Goal: Task Accomplishment & Management: Use online tool/utility

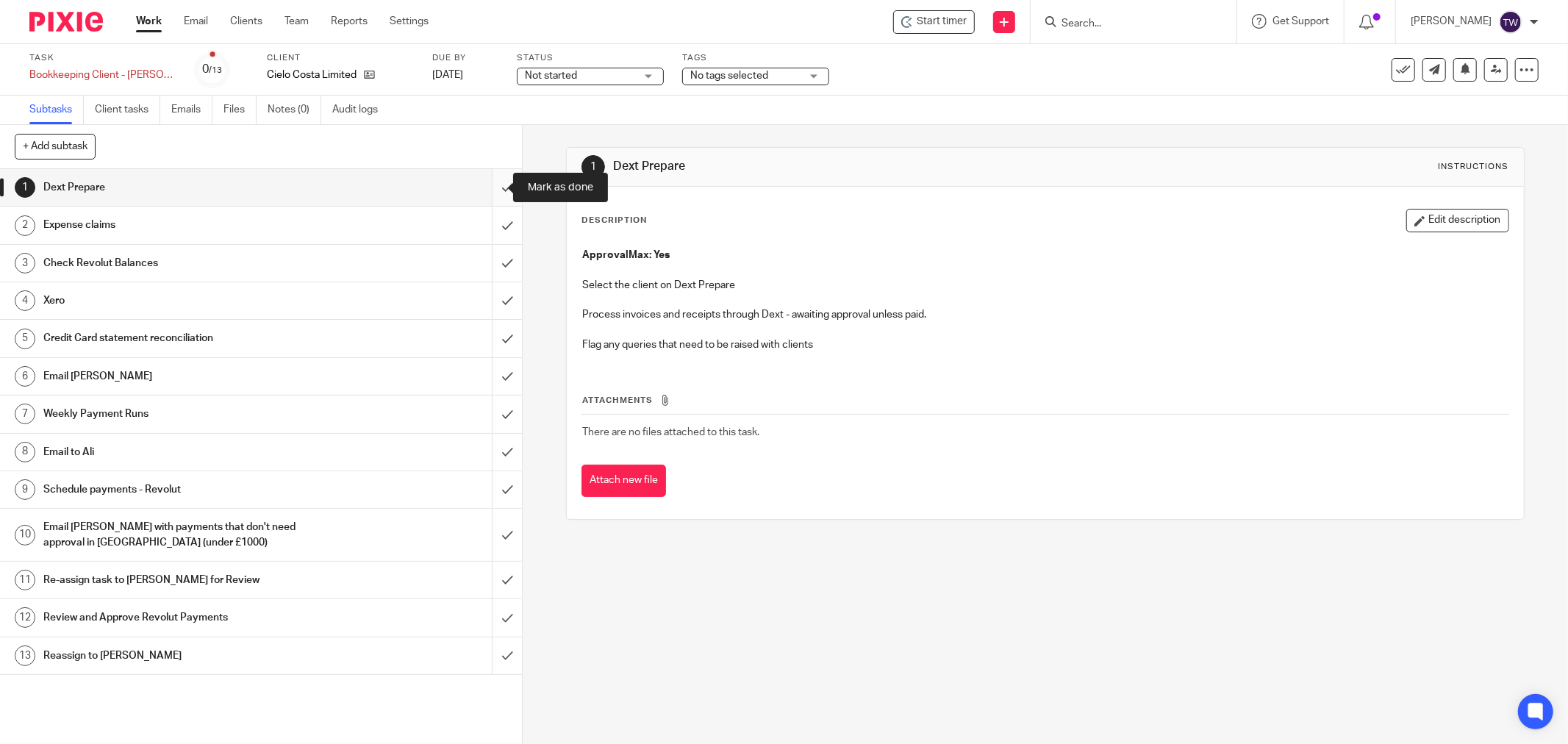
click at [488, 194] on input "submit" at bounding box center [261, 187] width 522 height 36
click at [487, 221] on input "submit" at bounding box center [261, 225] width 522 height 36
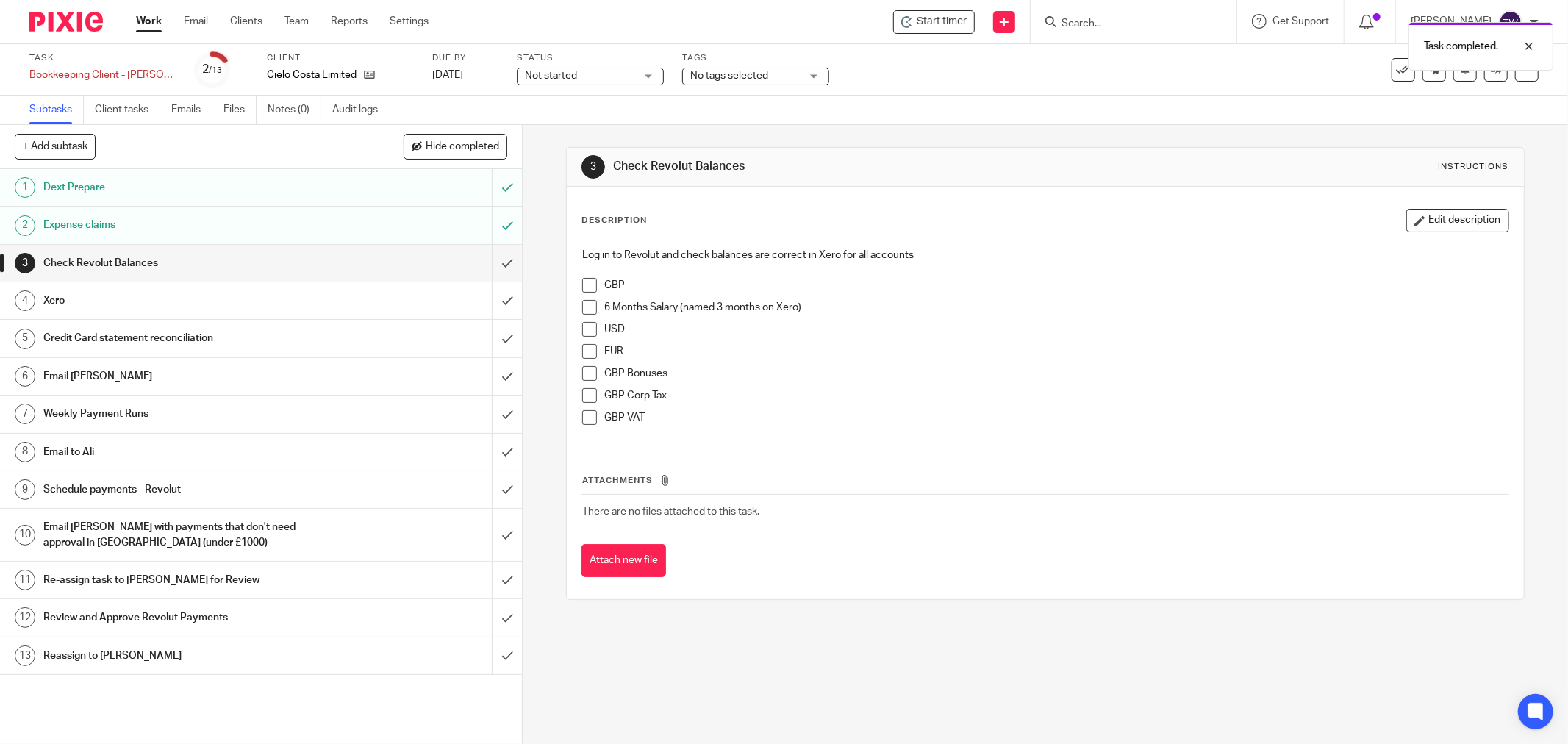
click at [453, 296] on div "Xero" at bounding box center [260, 301] width 434 height 22
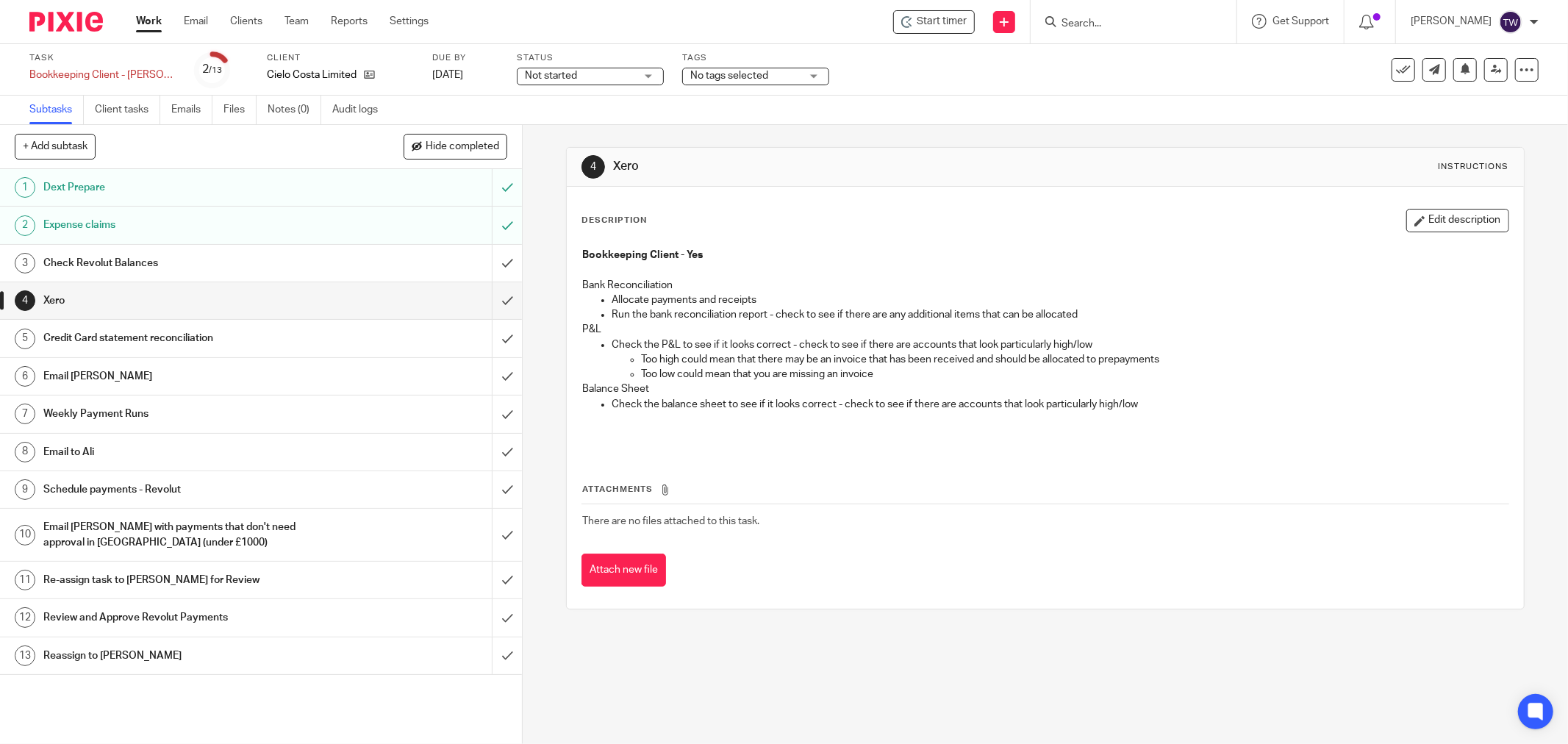
click at [370, 370] on div "Email [PERSON_NAME]" at bounding box center [260, 377] width 434 height 22
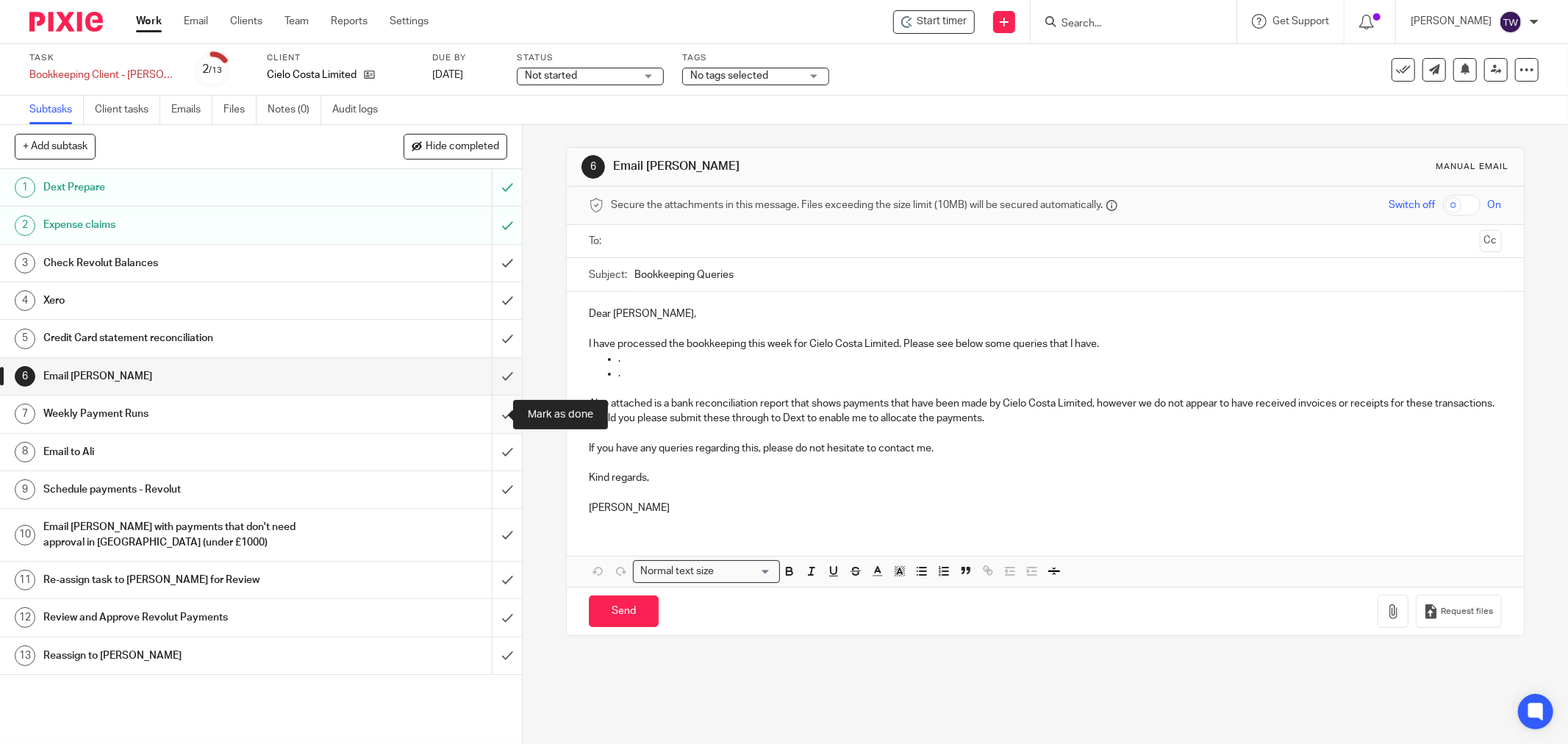
click at [486, 414] on input "submit" at bounding box center [261, 414] width 522 height 36
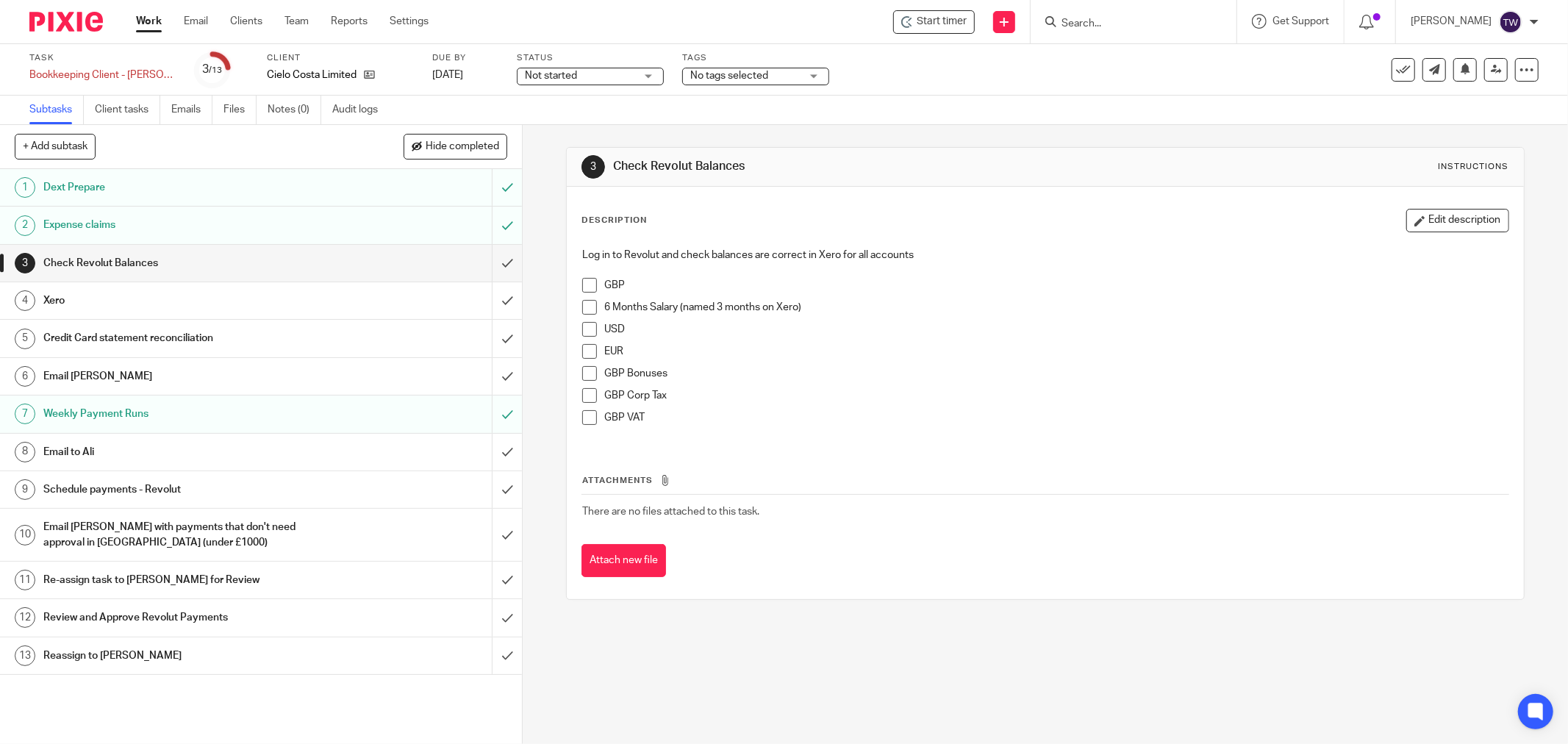
click at [584, 328] on span at bounding box center [589, 329] width 15 height 15
click at [584, 351] on span at bounding box center [589, 351] width 15 height 15
